Goal: Navigation & Orientation: Find specific page/section

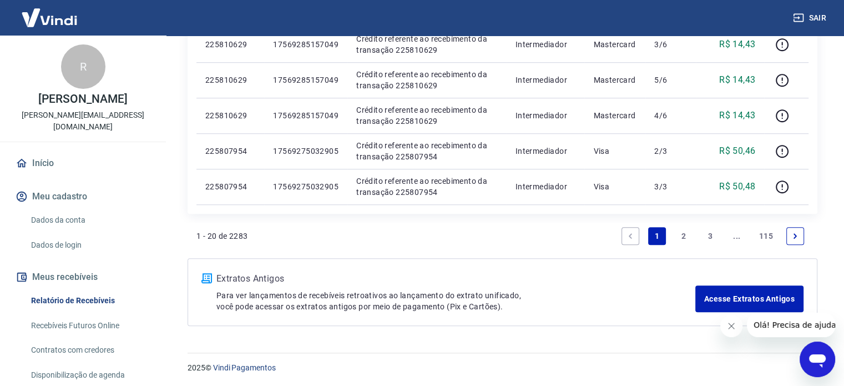
click at [42, 153] on link "Início" at bounding box center [82, 163] width 139 height 24
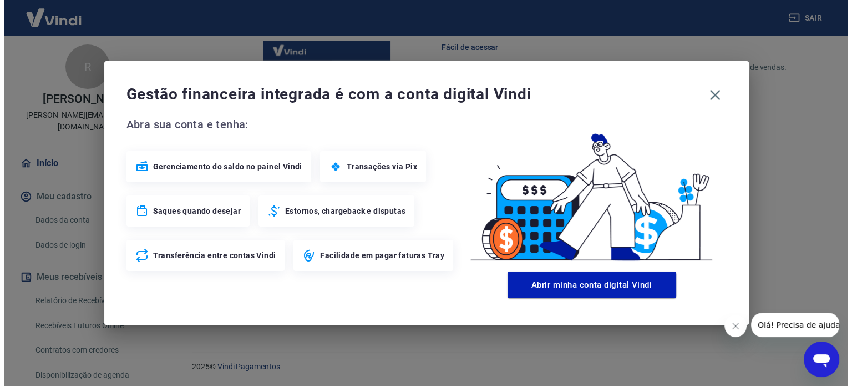
scroll to position [604, 0]
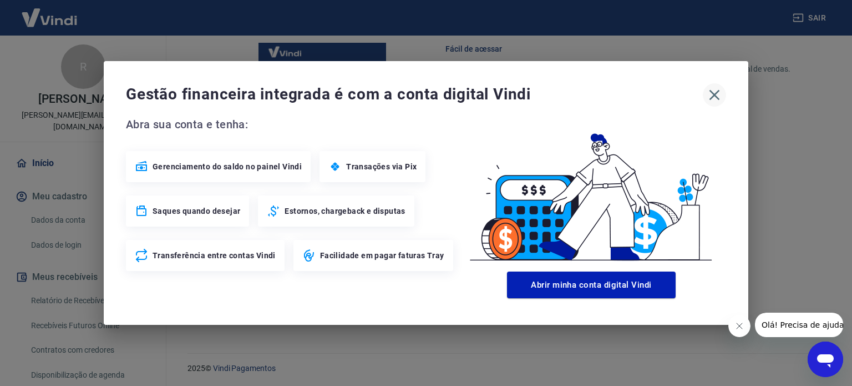
click at [720, 98] on icon "button" at bounding box center [715, 95] width 18 height 18
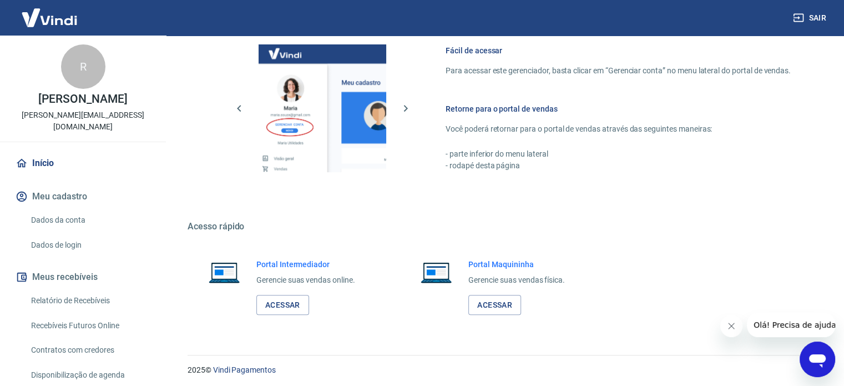
scroll to position [605, 0]
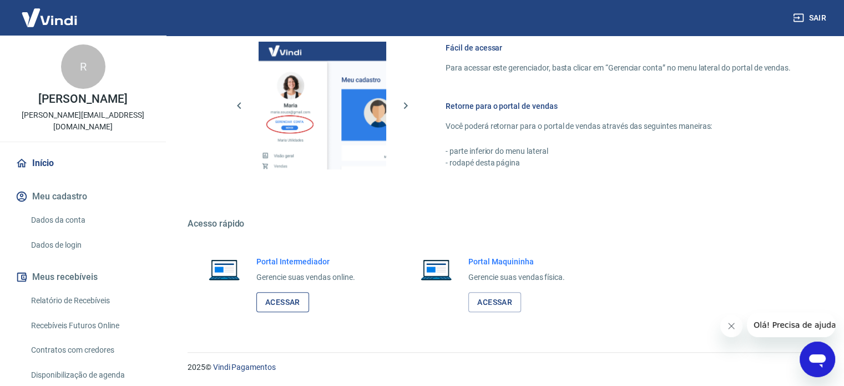
click at [282, 300] on link "Acessar" at bounding box center [282, 302] width 53 height 21
